Goal: Find specific page/section: Find specific page/section

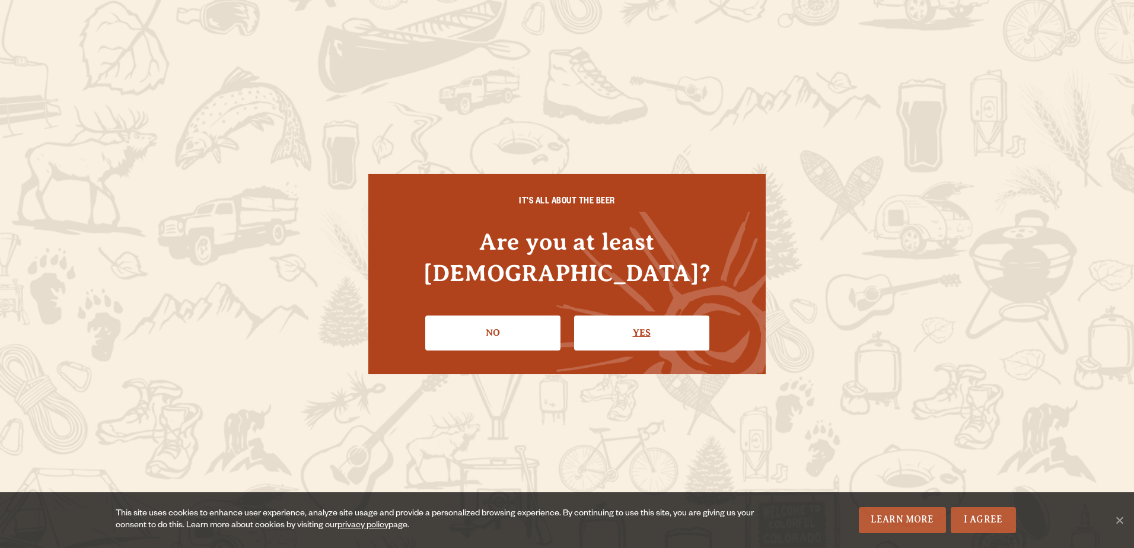
click at [644, 315] on link "Yes" at bounding box center [641, 332] width 135 height 34
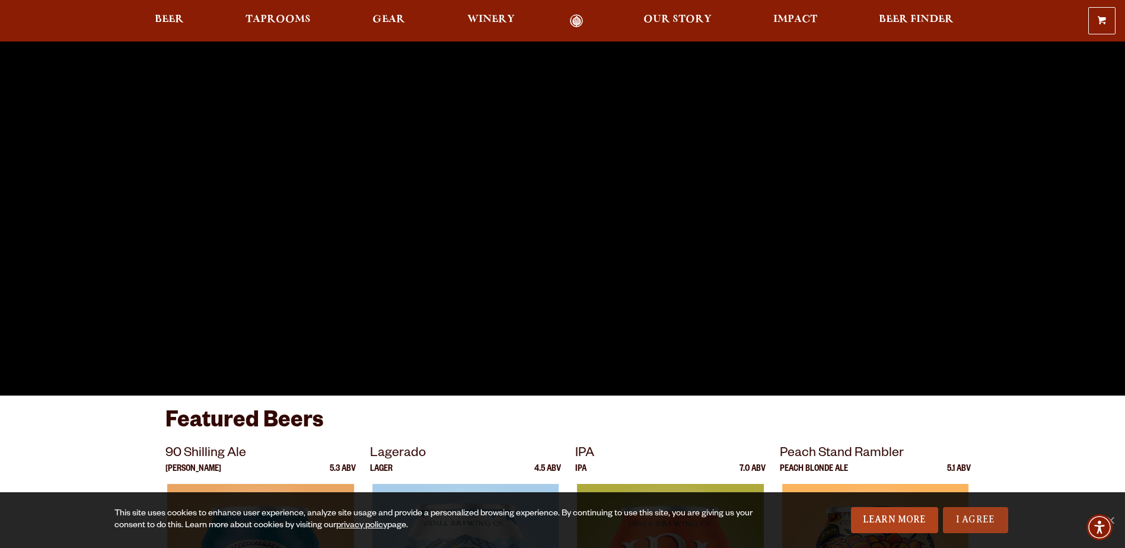
click at [966, 523] on link "I Agree" at bounding box center [975, 520] width 65 height 26
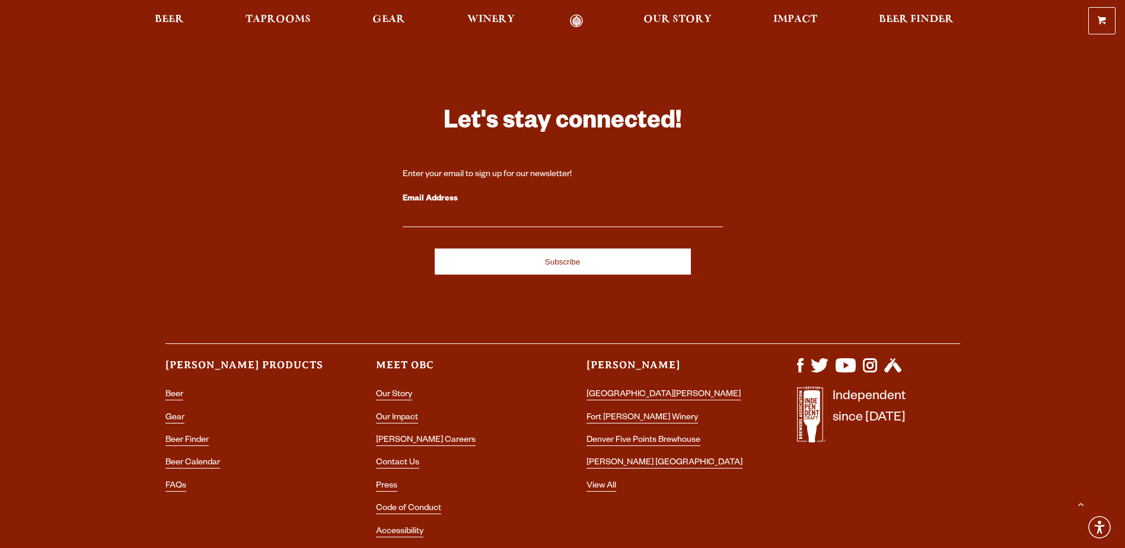
scroll to position [3438, 0]
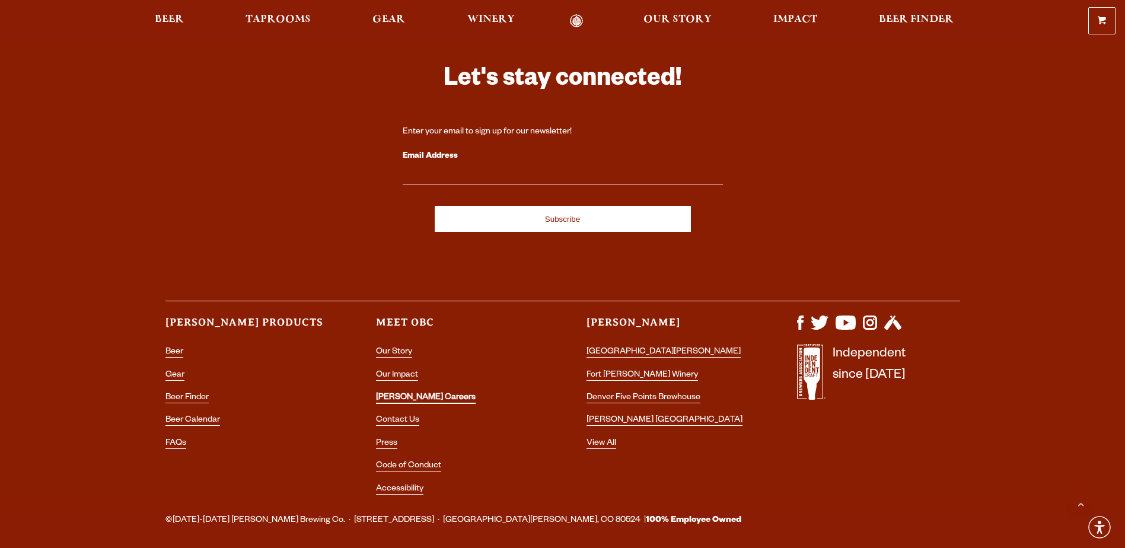
click at [415, 393] on link "[PERSON_NAME] Careers" at bounding box center [426, 398] width 100 height 11
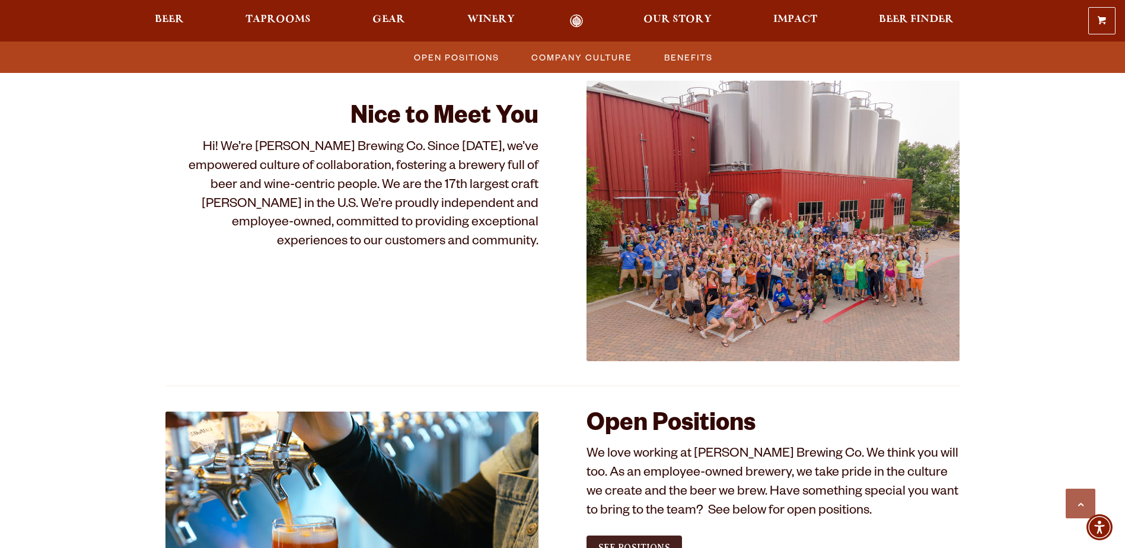
scroll to position [534, 0]
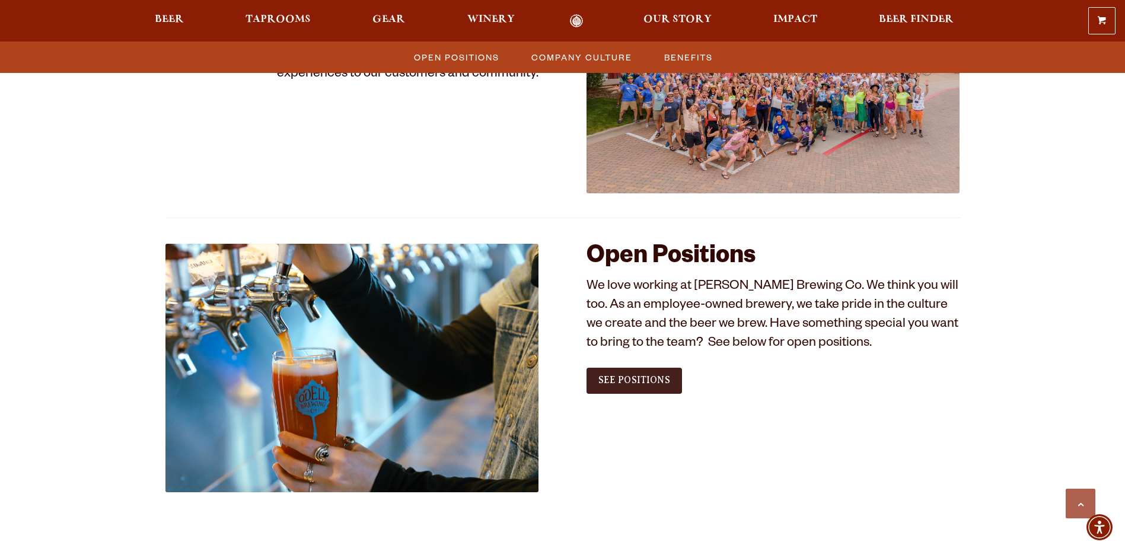
click at [636, 382] on span "See Positions" at bounding box center [634, 380] width 72 height 11
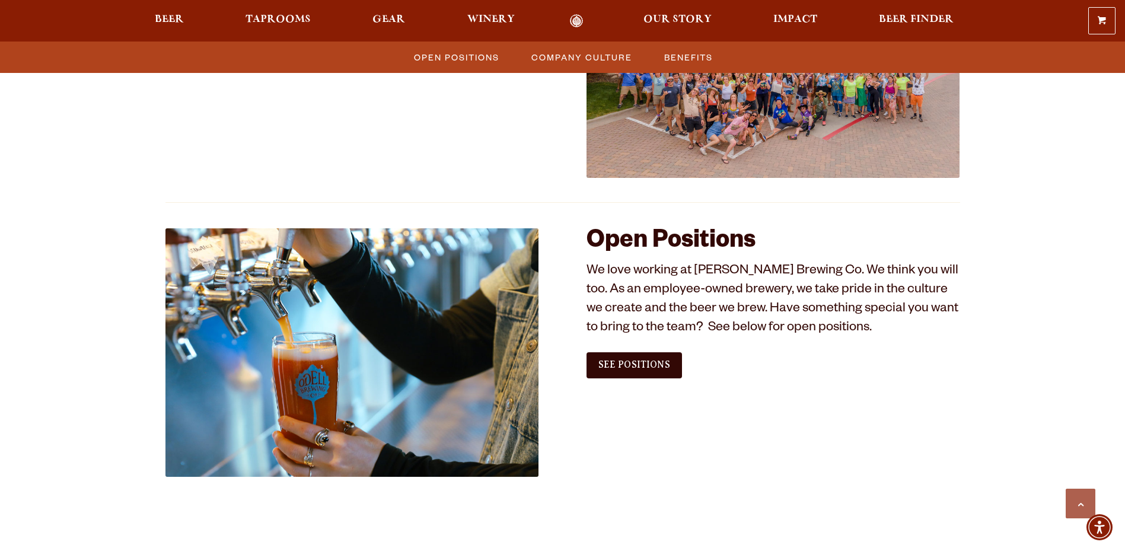
scroll to position [593, 0]
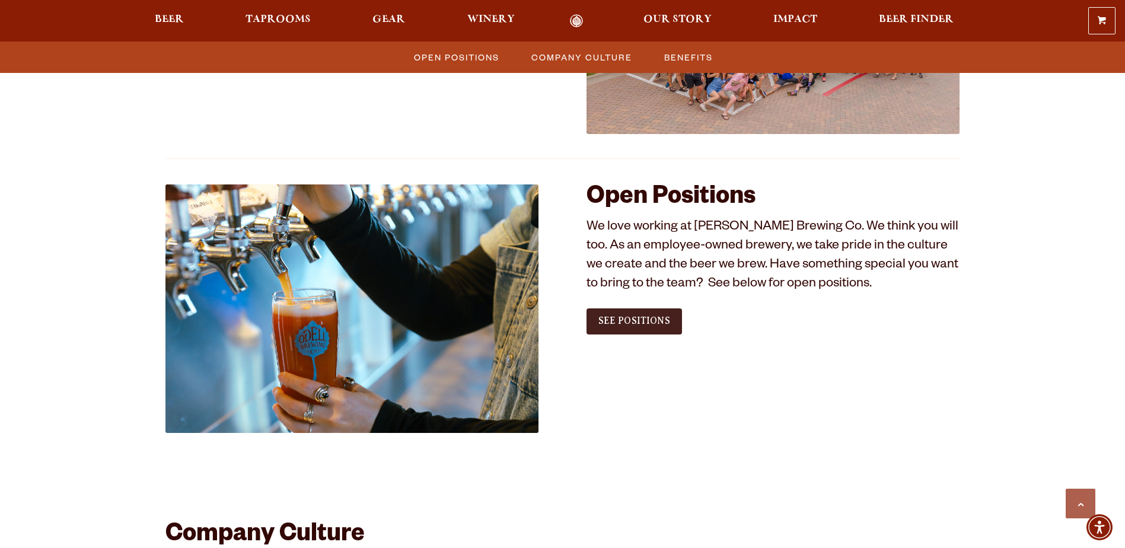
click at [652, 320] on span "See Positions" at bounding box center [634, 320] width 72 height 11
